Goal: Task Accomplishment & Management: Manage account settings

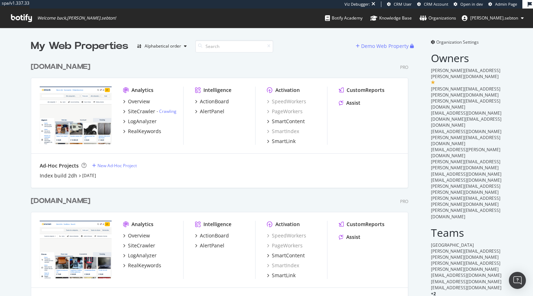
scroll to position [2035, 378]
click at [235, 47] on input at bounding box center [234, 46] width 78 height 12
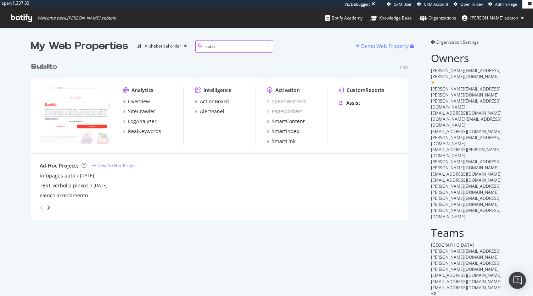
type input "subit"
click at [50, 68] on b "Subit" at bounding box center [42, 66] width 22 height 7
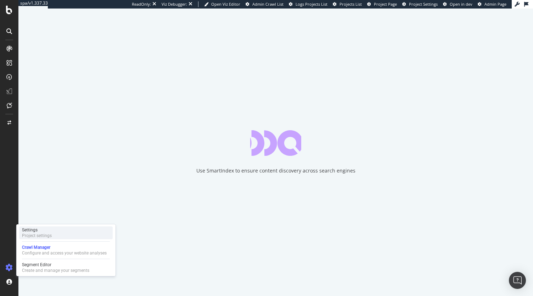
click at [48, 233] on div "Project settings" at bounding box center [37, 236] width 30 height 6
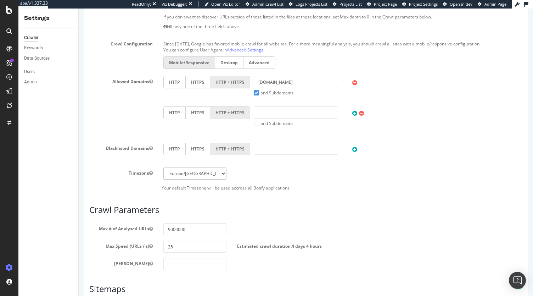
scroll to position [277, 0]
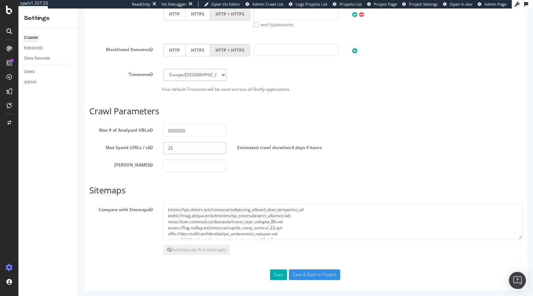
click at [189, 147] on input "25" at bounding box center [194, 148] width 63 height 12
type input "20"
click at [279, 273] on button "Save" at bounding box center [278, 274] width 17 height 11
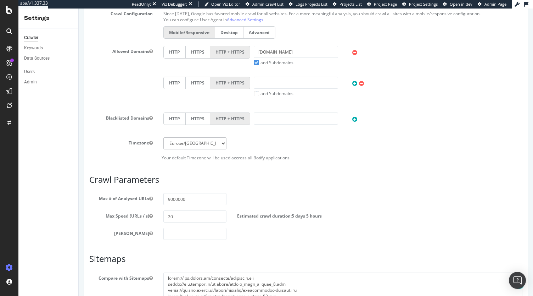
scroll to position [301, 0]
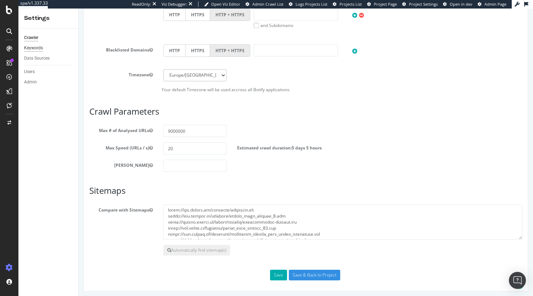
click at [33, 48] on div "Keywords" at bounding box center [33, 47] width 19 height 7
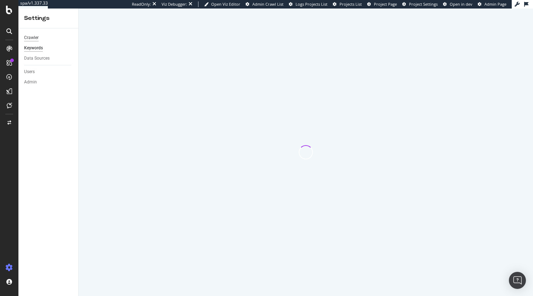
click at [35, 39] on div "Crawler" at bounding box center [31, 37] width 15 height 7
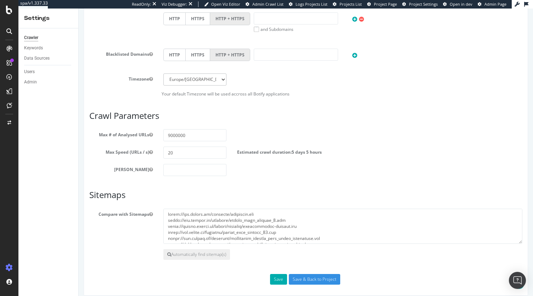
scroll to position [277, 0]
